Goal: Information Seeking & Learning: Learn about a topic

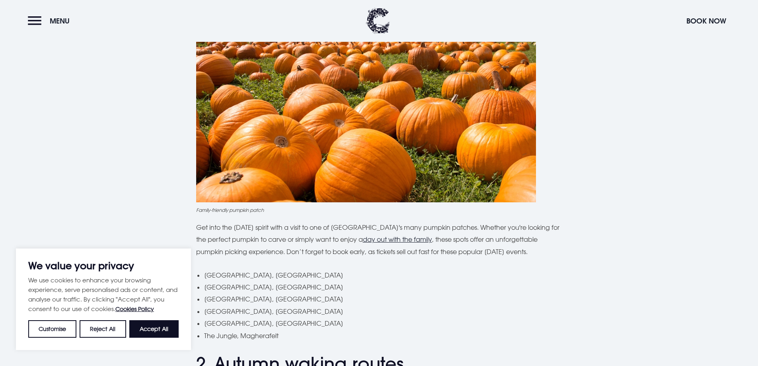
scroll to position [398, 0]
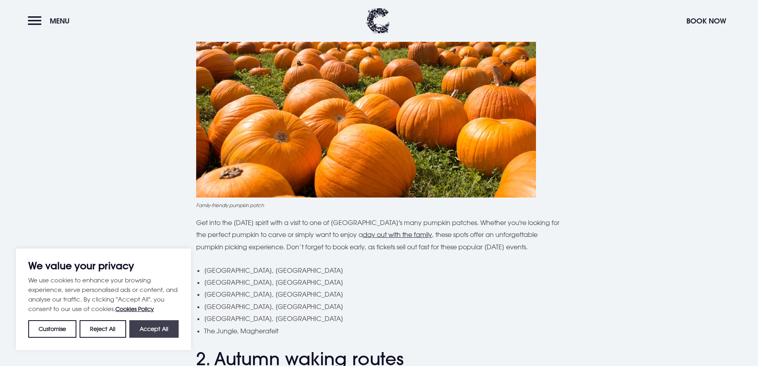
click at [148, 325] on button "Accept All" at bounding box center [153, 329] width 49 height 18
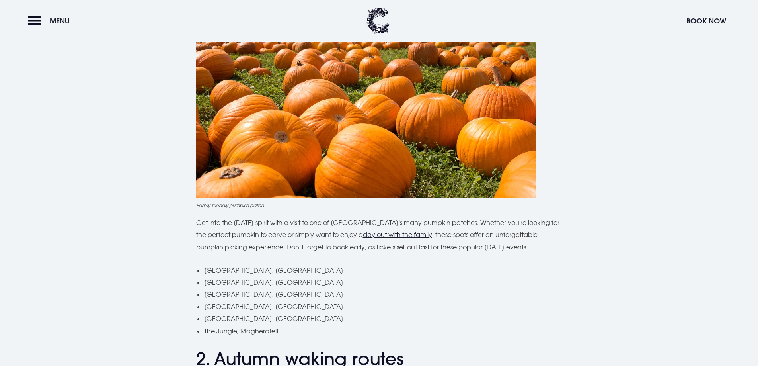
checkbox input "true"
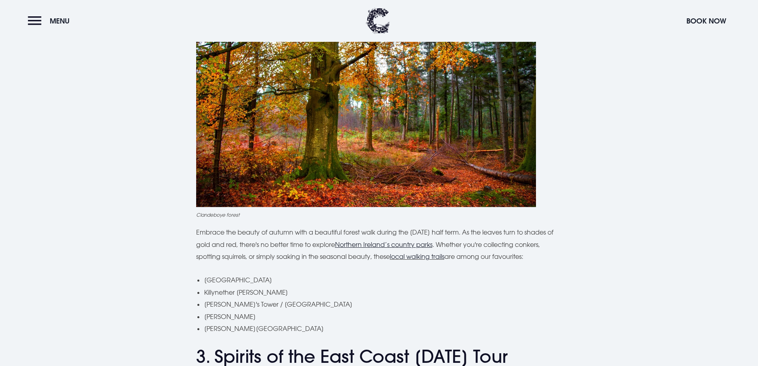
scroll to position [796, 0]
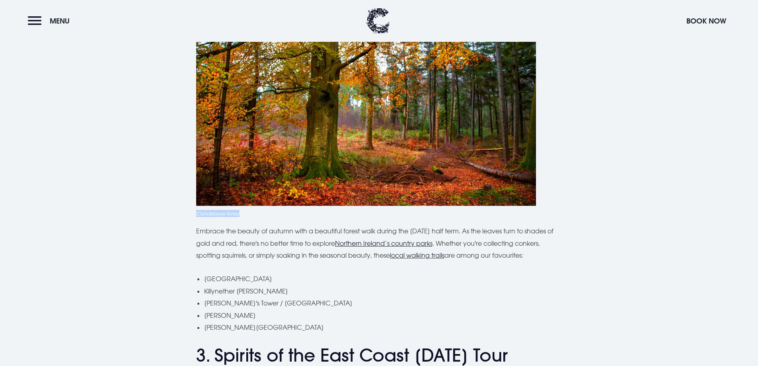
drag, startPoint x: 246, startPoint y: 213, endPoint x: 196, endPoint y: 211, distance: 50.2
click at [196, 211] on figcaption "Clandeboye forest" at bounding box center [379, 213] width 366 height 7
copy figcaption "Clandeboye forest"
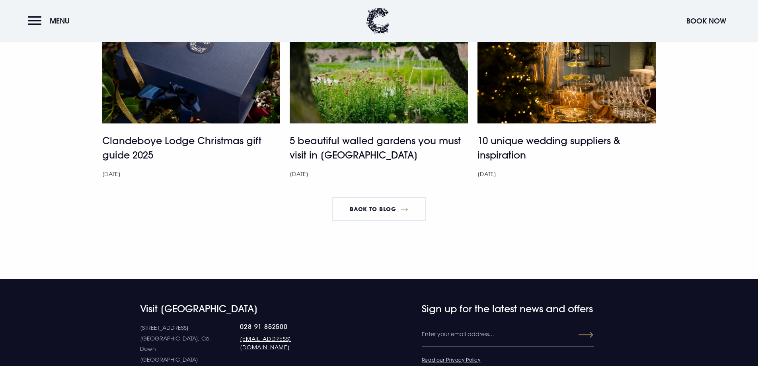
scroll to position [2507, 0]
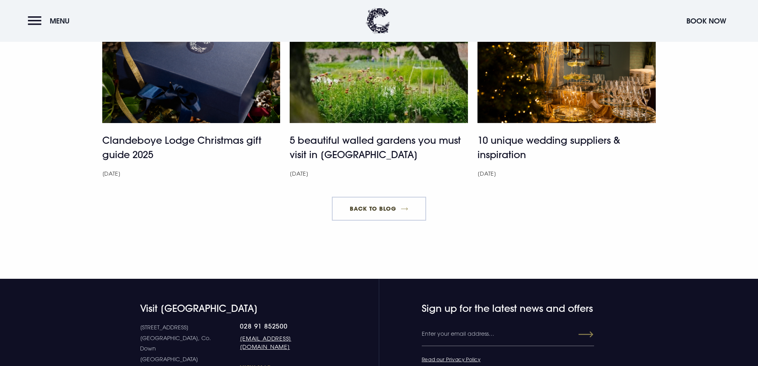
click at [408, 219] on link "Back to blog" at bounding box center [379, 209] width 94 height 24
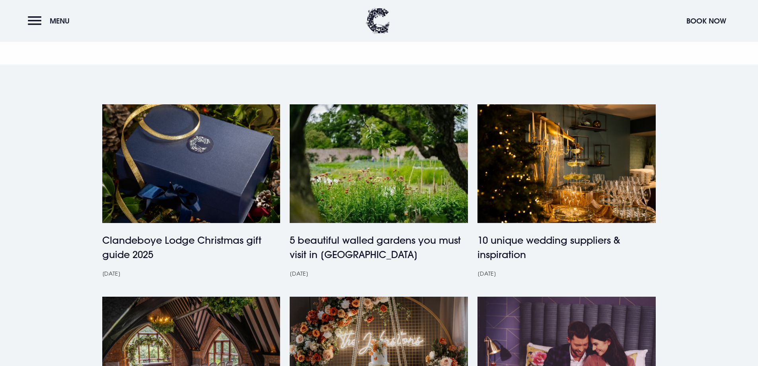
scroll to position [199, 0]
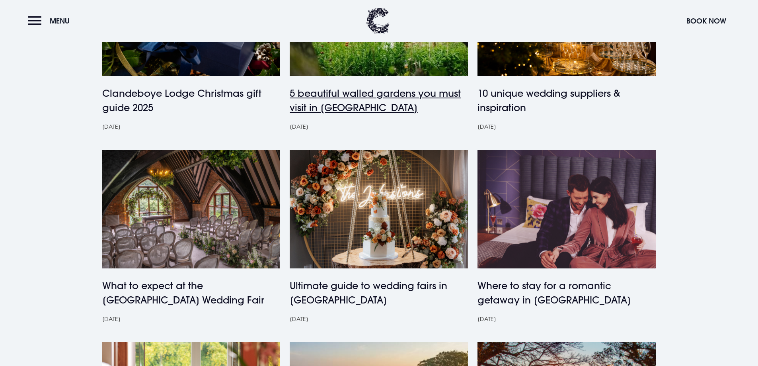
click at [357, 100] on h4 "5 beautiful walled gardens you must visit in [GEOGRAPHIC_DATA]" at bounding box center [379, 100] width 178 height 29
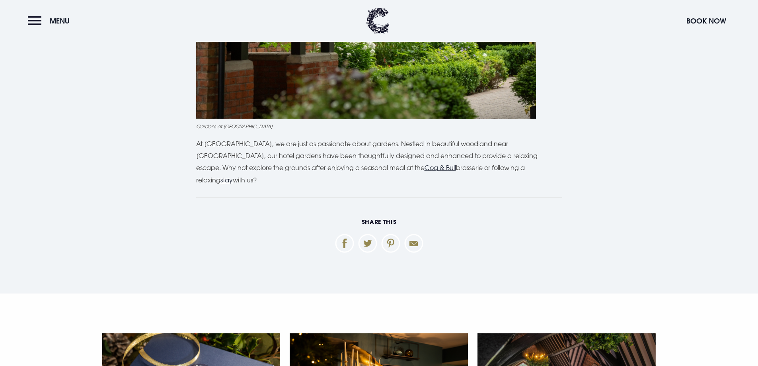
scroll to position [2240, 0]
